Goal: Information Seeking & Learning: Learn about a topic

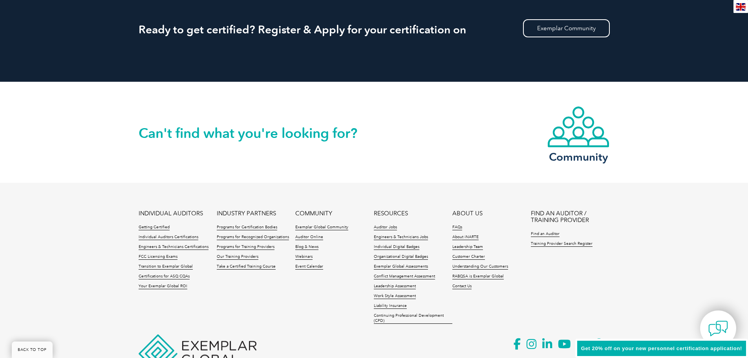
scroll to position [707, 0]
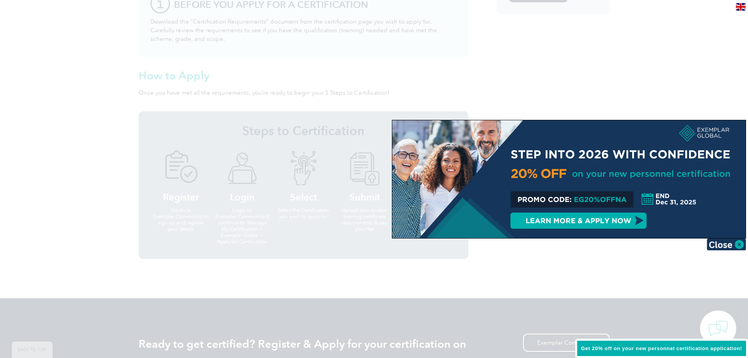
drag, startPoint x: 658, startPoint y: 55, endPoint x: 709, endPoint y: 112, distance: 76.7
click at [658, 56] on div at bounding box center [374, 179] width 748 height 358
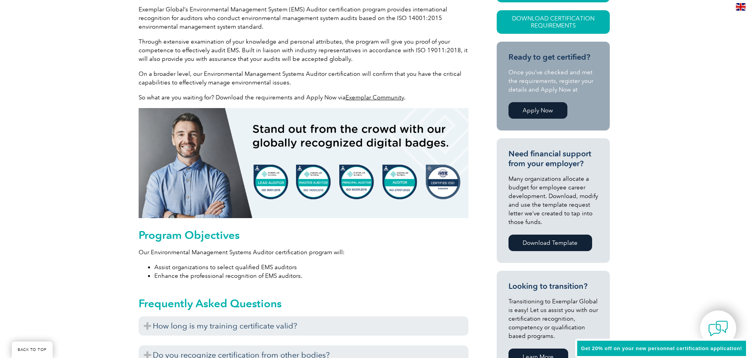
scroll to position [39, 0]
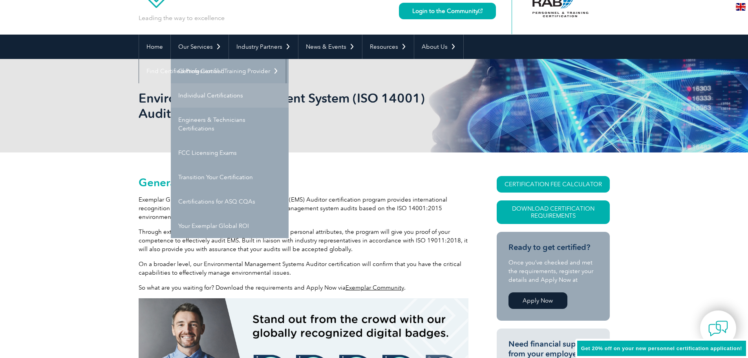
click at [245, 107] on link "Individual Certifications" at bounding box center [230, 95] width 118 height 24
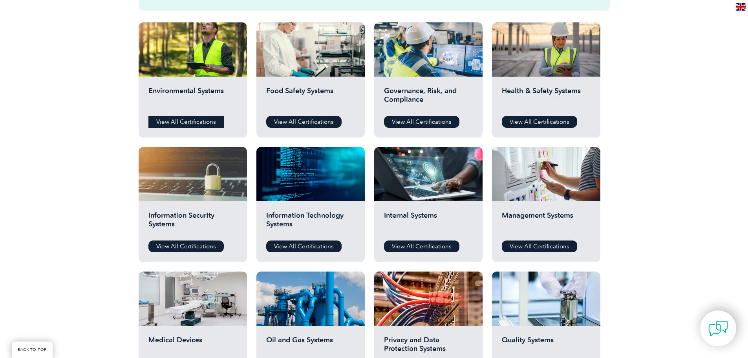
scroll to position [275, 0]
click at [180, 120] on link "View All Certifications" at bounding box center [185, 122] width 75 height 12
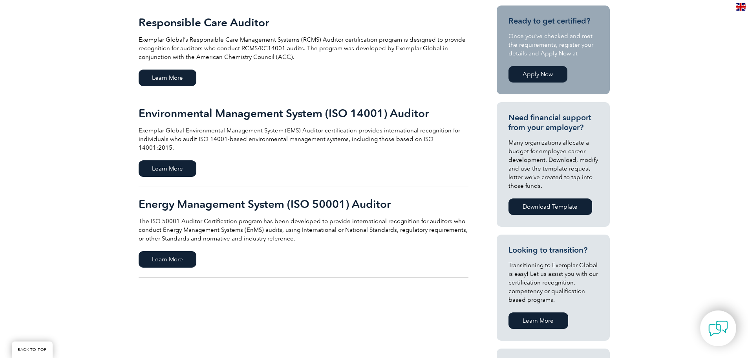
scroll to position [196, 0]
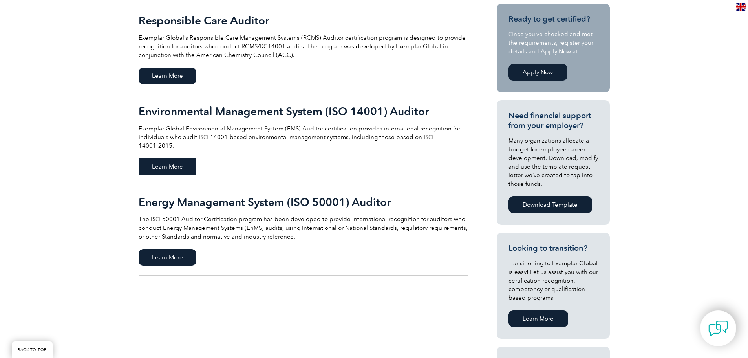
click at [177, 159] on span "Learn More" at bounding box center [168, 166] width 58 height 16
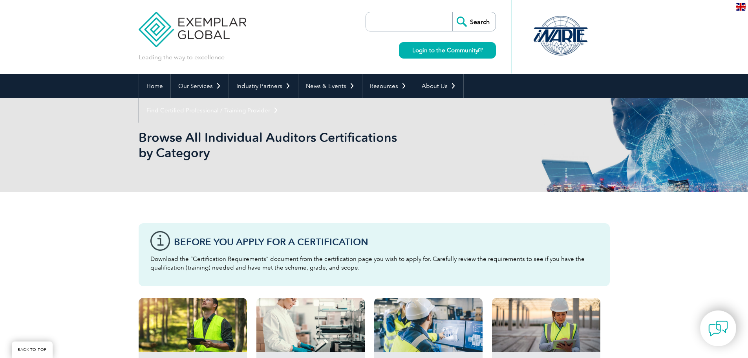
scroll to position [275, 0]
